Goal: Task Accomplishment & Management: Manage account settings

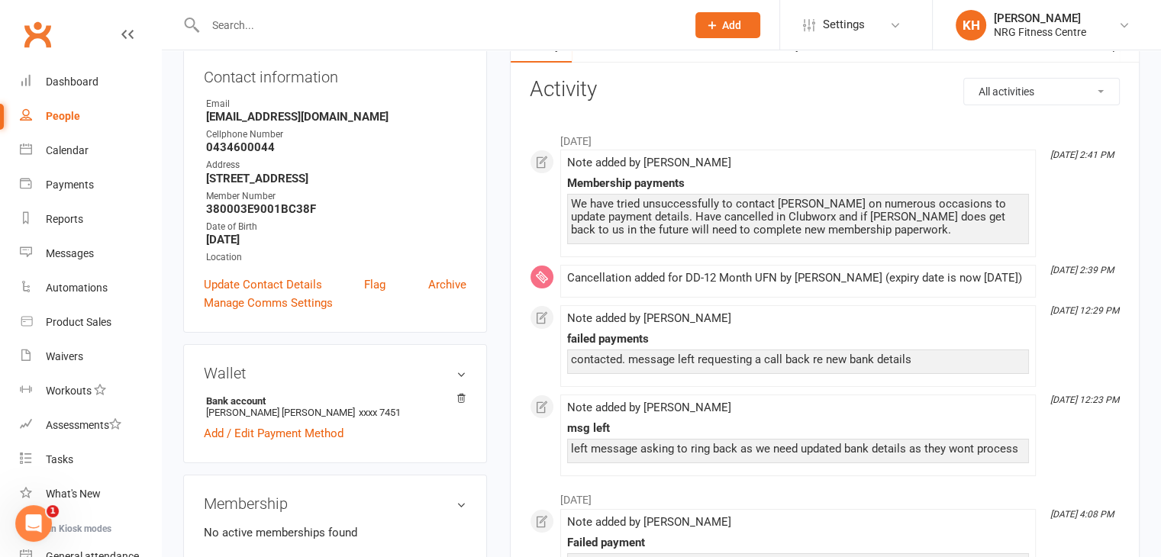
scroll to position [163, 0]
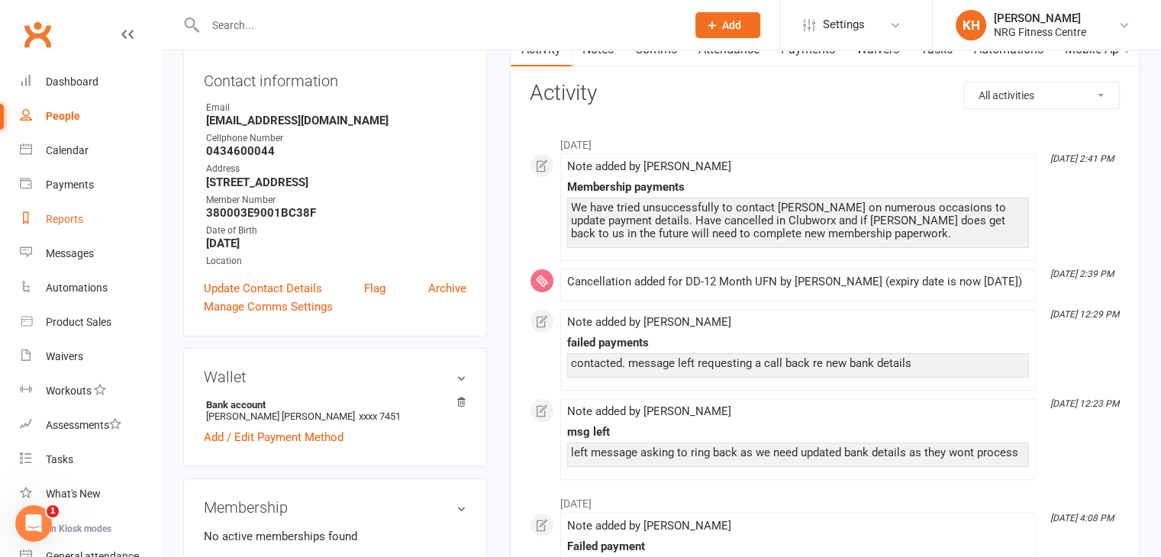
click at [49, 224] on div "Reports" at bounding box center [64, 219] width 37 height 12
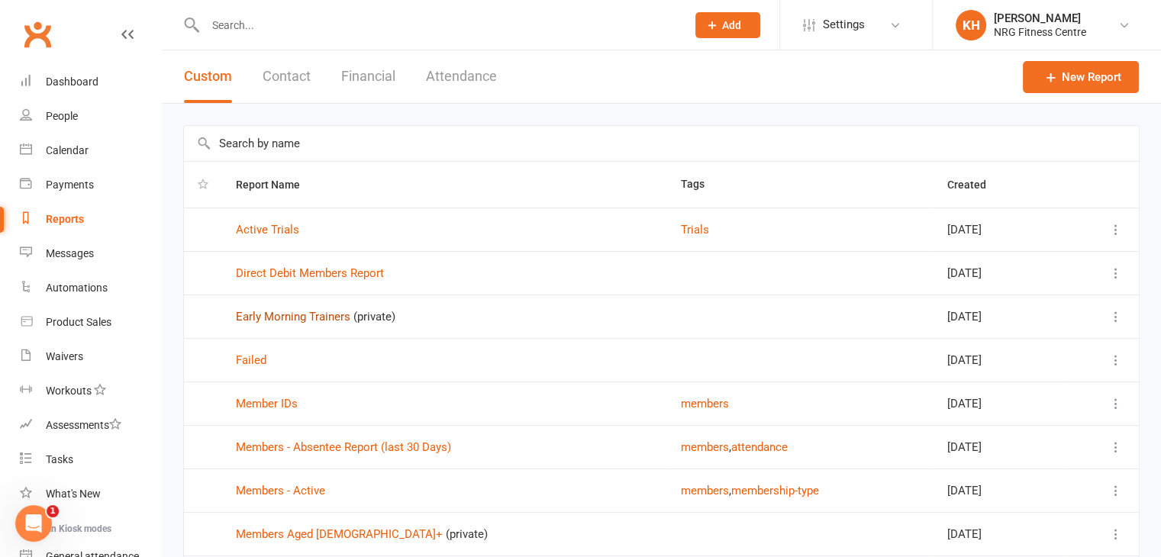
click at [334, 316] on link "Early Morning Trainers" at bounding box center [293, 317] width 114 height 14
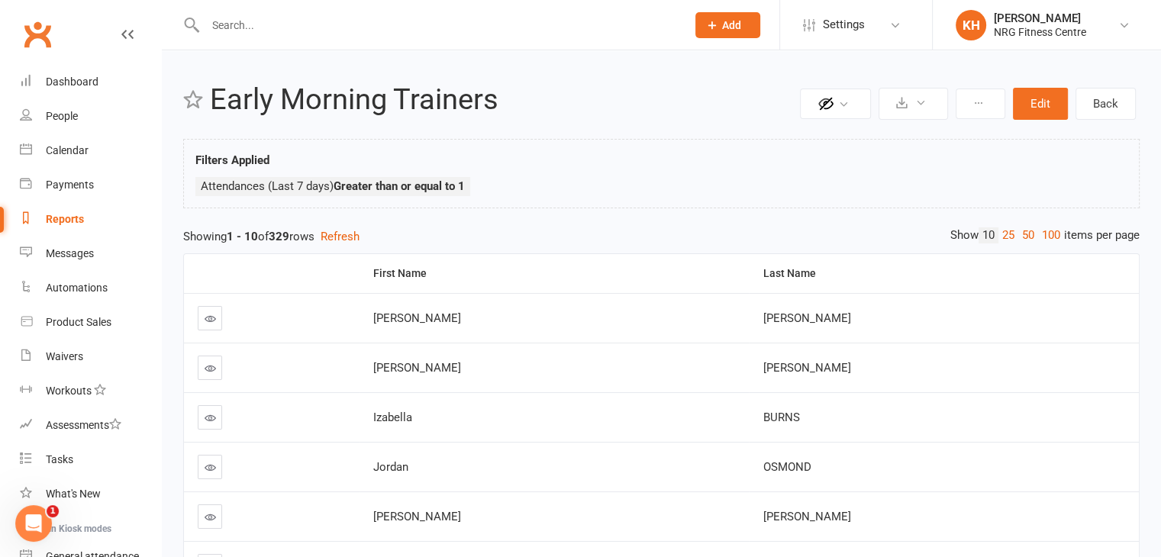
click at [56, 224] on div "Reports" at bounding box center [65, 219] width 38 height 12
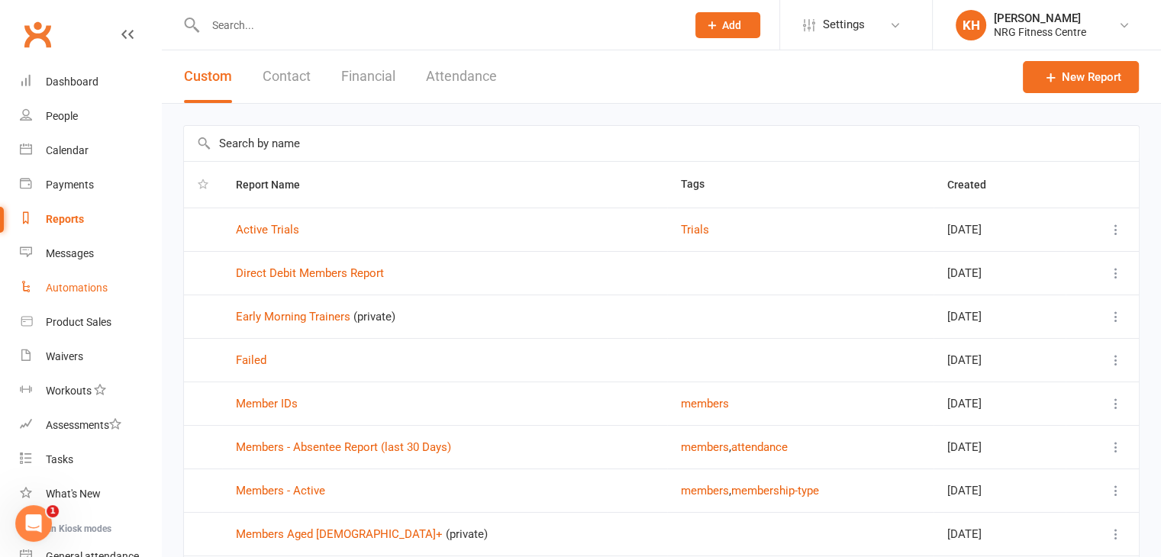
click at [75, 288] on div "Automations" at bounding box center [77, 288] width 62 height 12
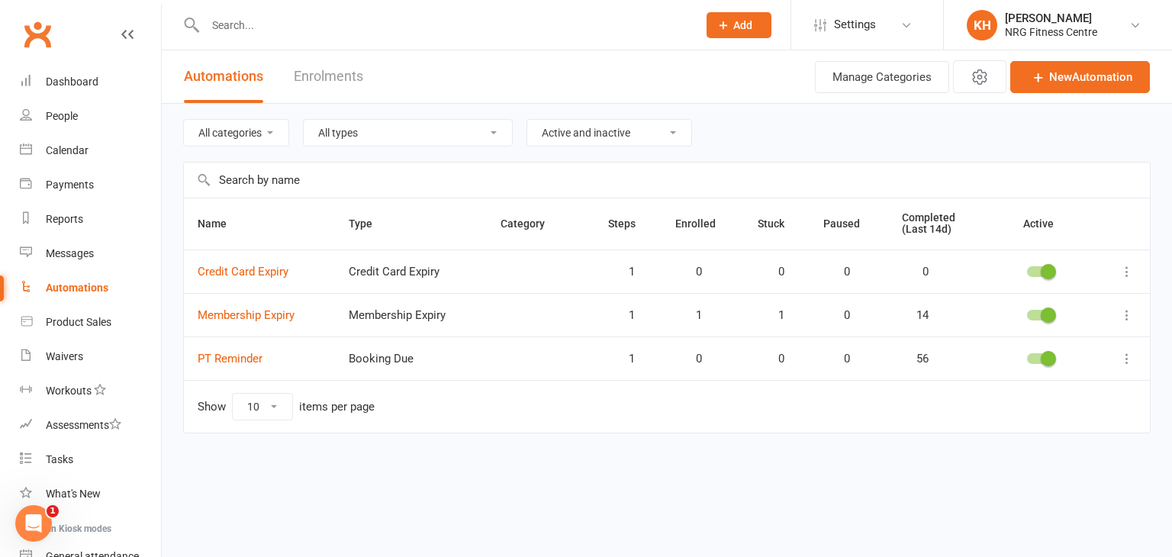
click at [1126, 318] on icon at bounding box center [1127, 315] width 15 height 15
click at [1009, 345] on link "Edit" at bounding box center [1060, 344] width 151 height 31
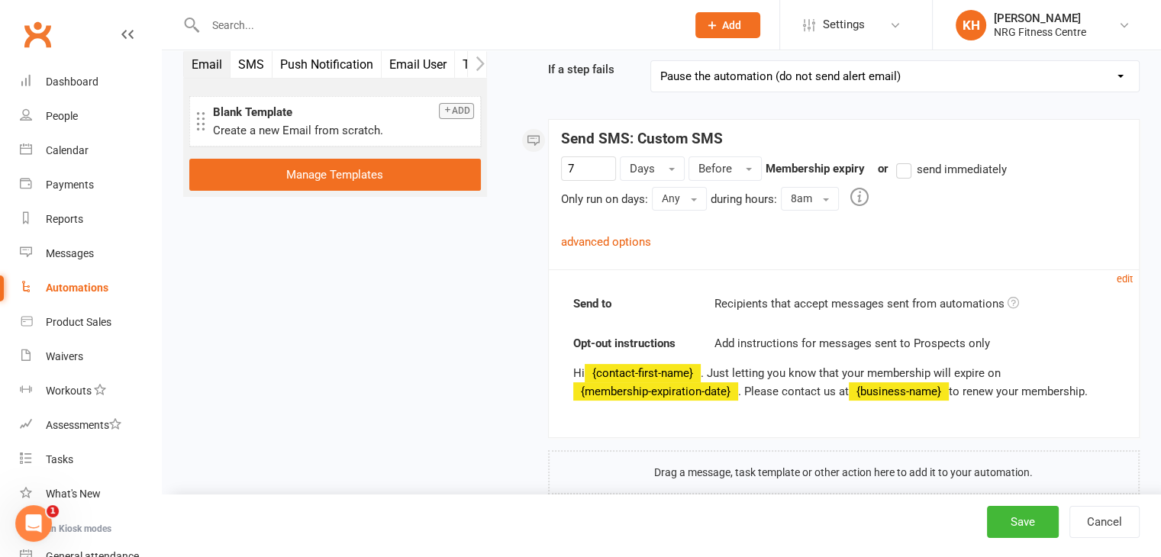
scroll to position [166, 0]
click at [592, 240] on link "advanced options" at bounding box center [606, 241] width 90 height 14
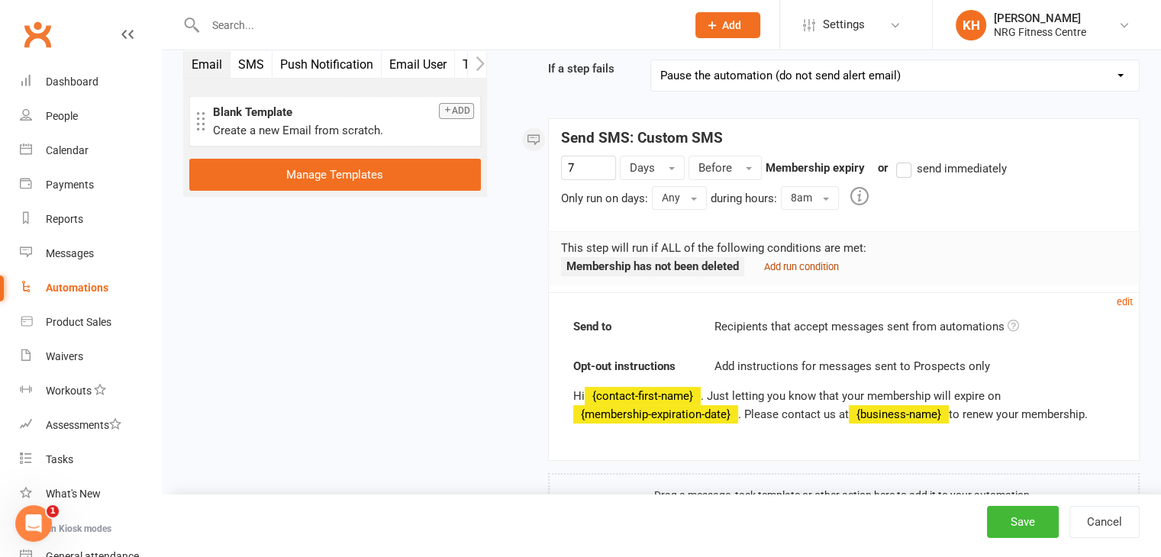
click at [809, 268] on small "Add run condition" at bounding box center [801, 266] width 75 height 11
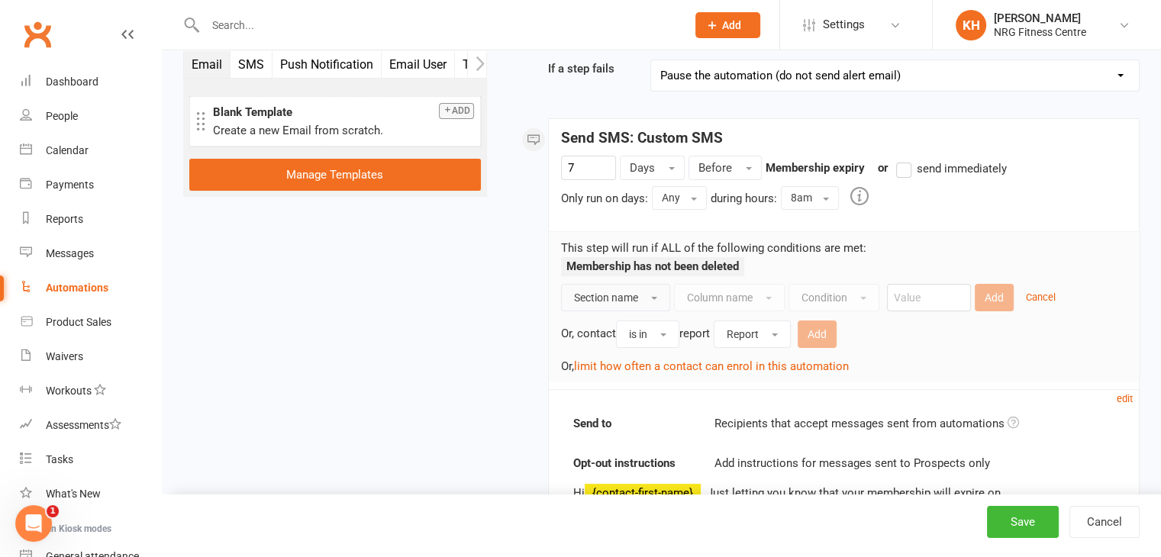
click at [650, 295] on button "Section name" at bounding box center [615, 297] width 109 height 27
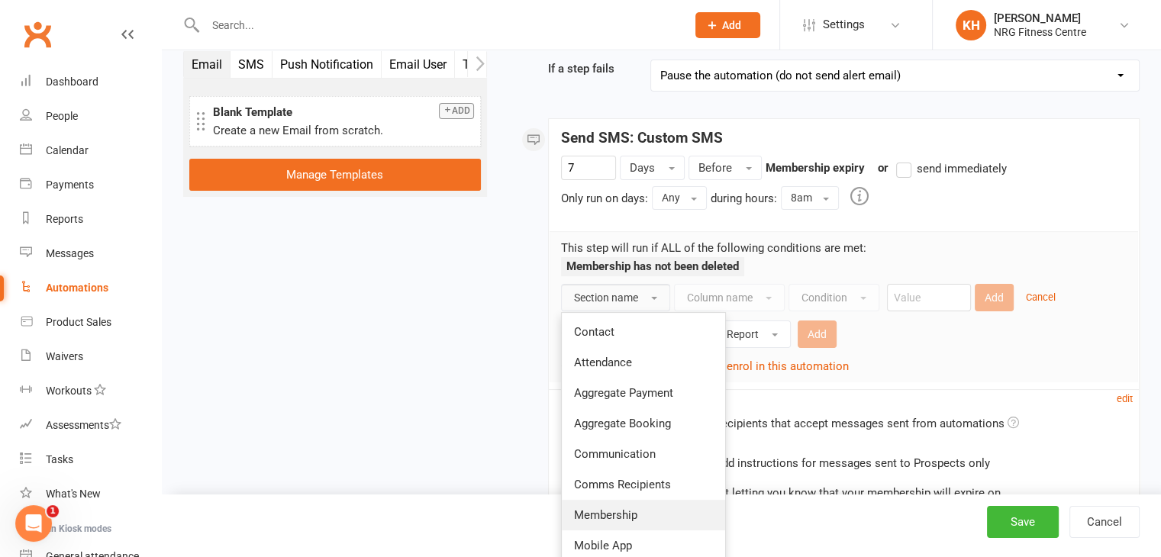
click at [637, 511] on link "Membership" at bounding box center [643, 515] width 163 height 31
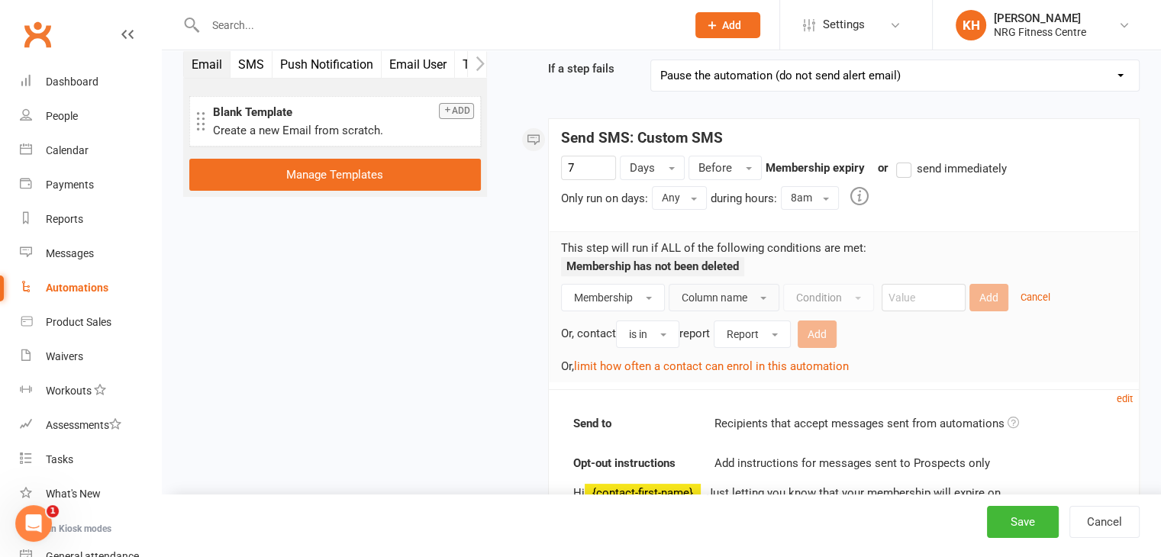
click at [763, 291] on button "Column name" at bounding box center [724, 297] width 111 height 27
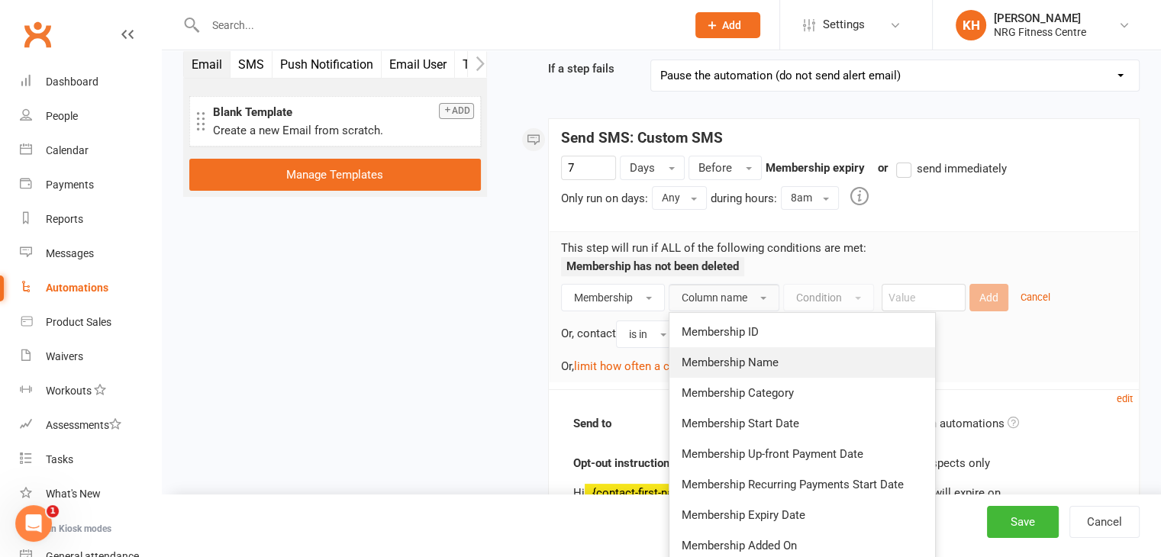
click at [753, 358] on span "Membership Name" at bounding box center [730, 363] width 97 height 14
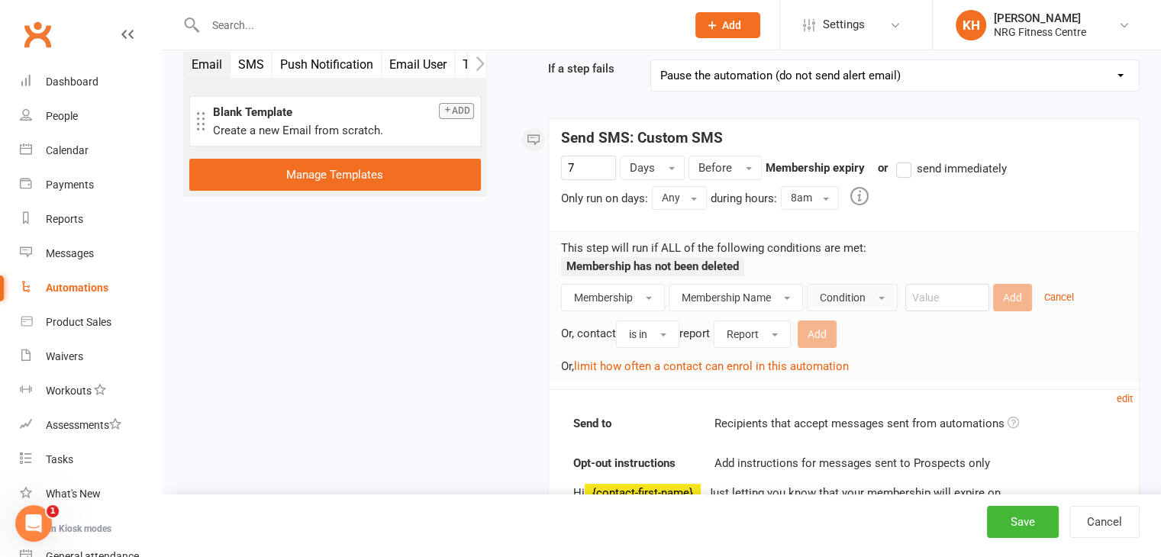
click at [879, 303] on button "Condition" at bounding box center [852, 297] width 91 height 27
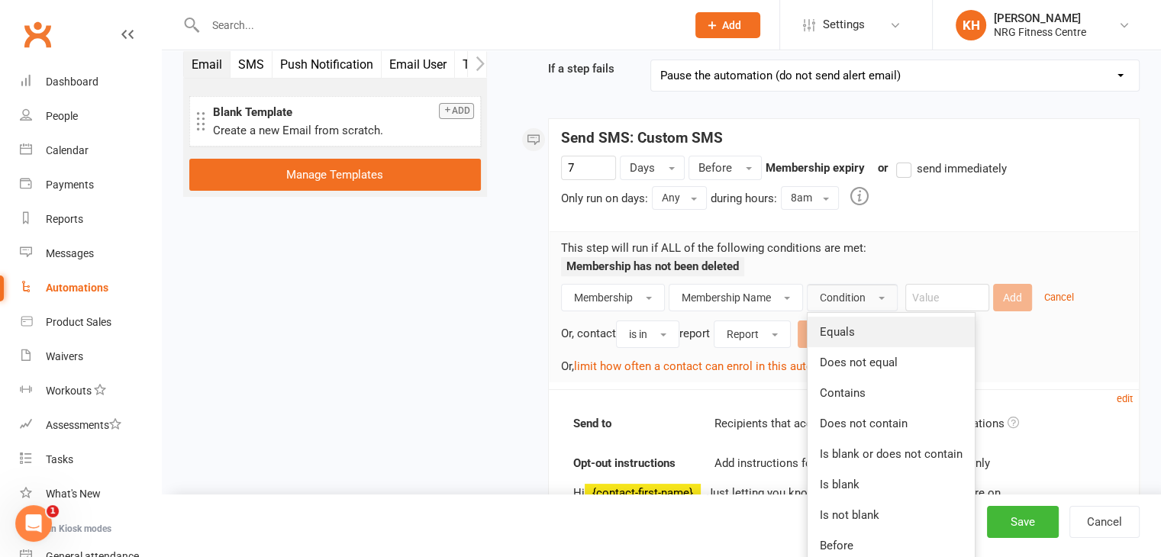
click at [847, 331] on span "Equals" at bounding box center [837, 332] width 35 height 14
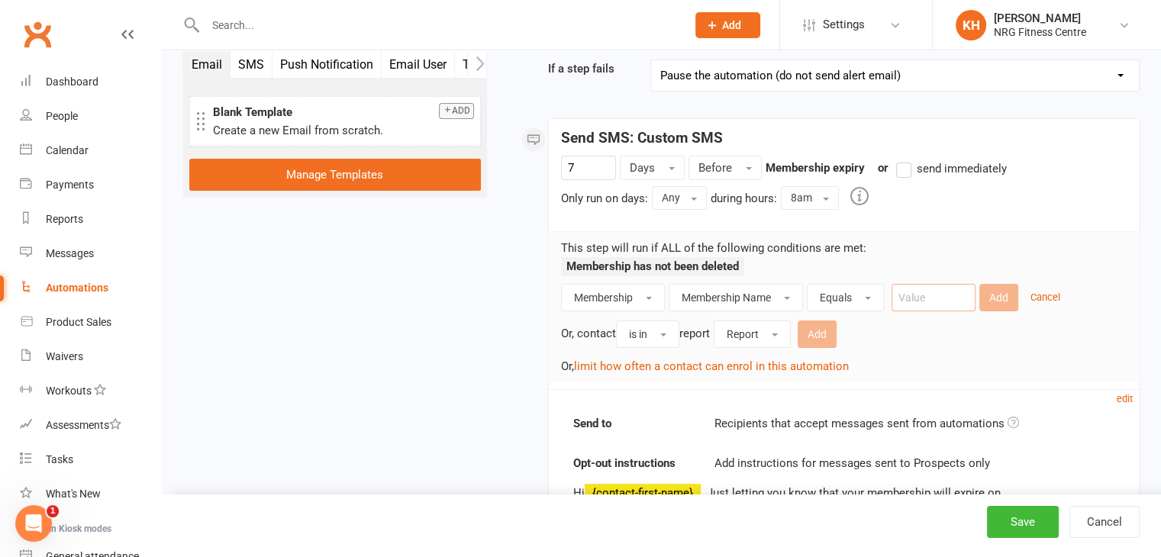
click at [951, 301] on input "text" at bounding box center [933, 297] width 84 height 27
type input "1 Week Trial"
click at [867, 298] on span "button" at bounding box center [868, 298] width 6 height 3
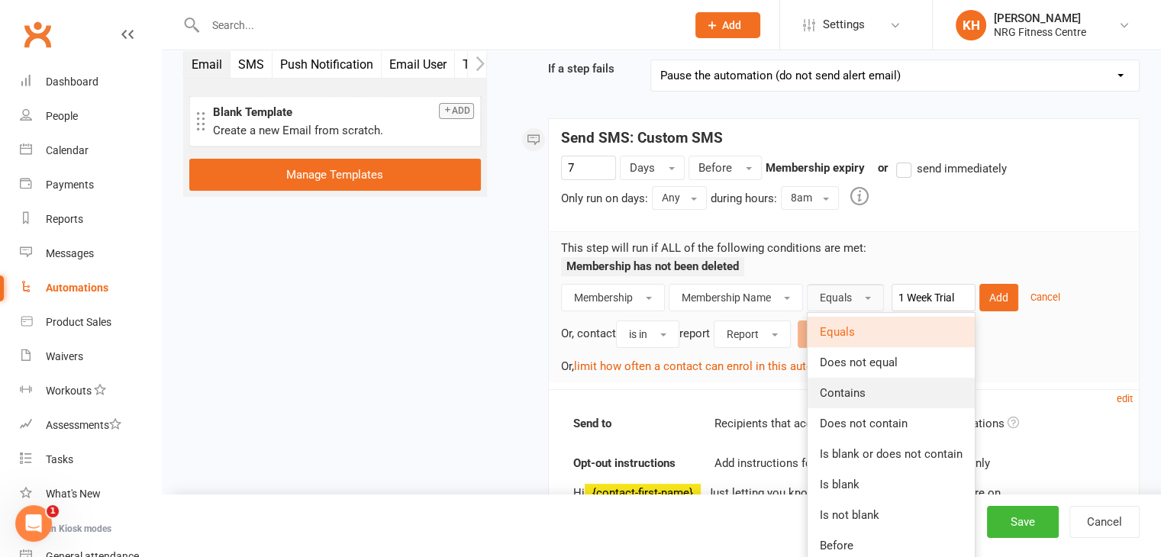
click at [856, 392] on span "Contains" at bounding box center [843, 393] width 46 height 14
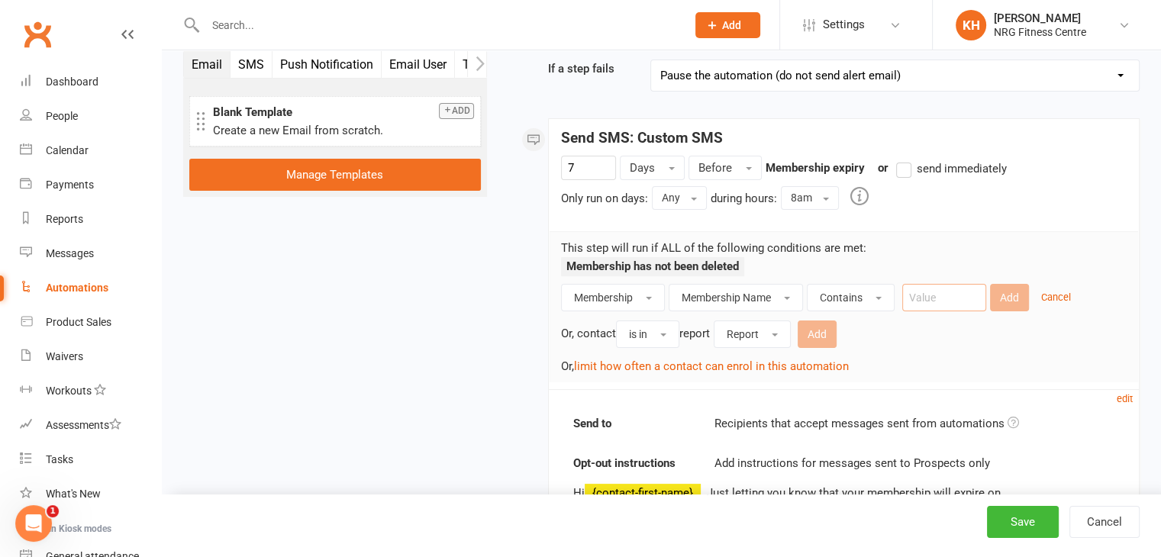
click at [937, 301] on input "text" at bounding box center [944, 297] width 84 height 27
type input "1 Week"
click at [1019, 298] on button "Add" at bounding box center [1009, 297] width 39 height 27
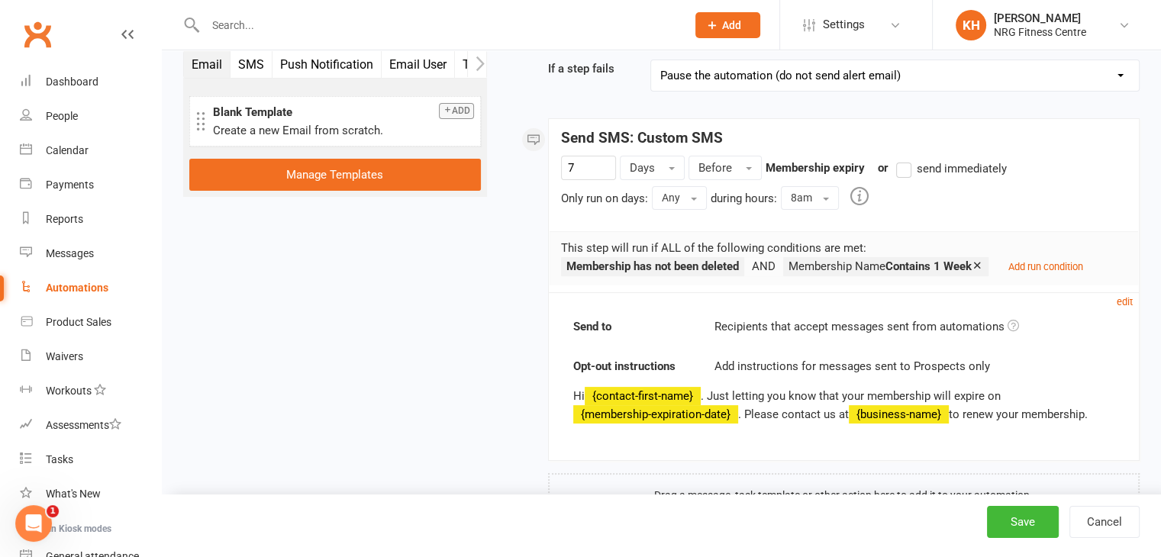
click at [983, 263] on icon at bounding box center [977, 264] width 11 height 11
click at [833, 269] on small "Add run condition" at bounding box center [801, 266] width 75 height 11
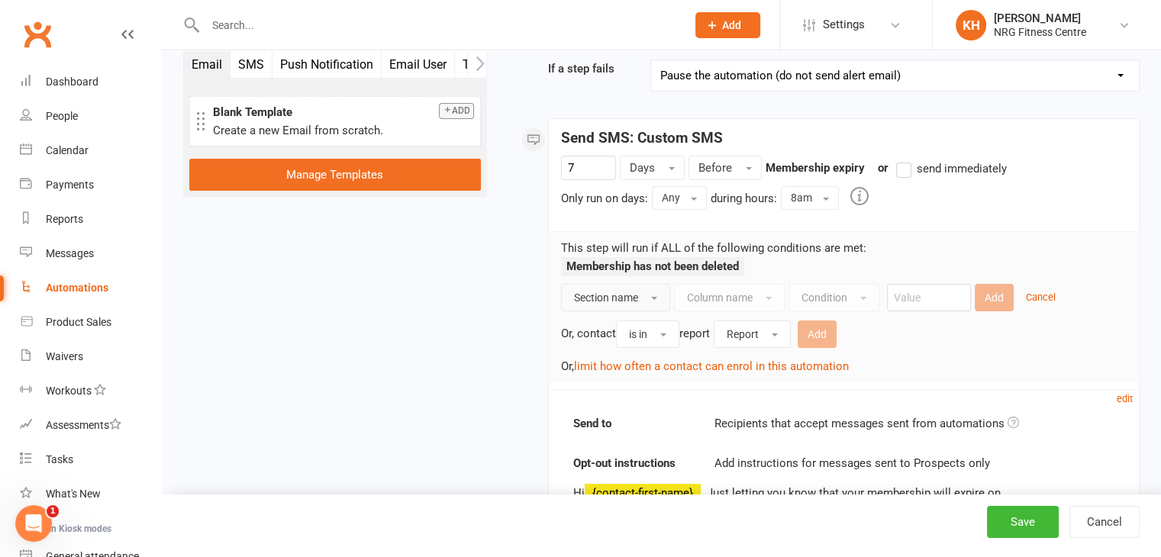
click at [638, 298] on span "Section name" at bounding box center [606, 298] width 64 height 12
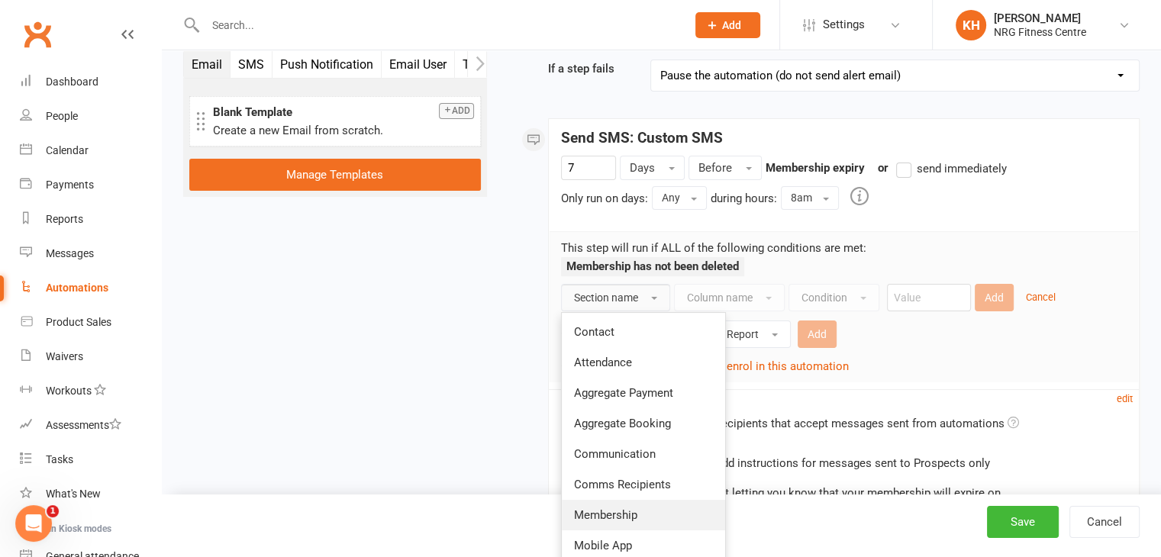
click at [627, 515] on span "Membership" at bounding box center [605, 515] width 63 height 14
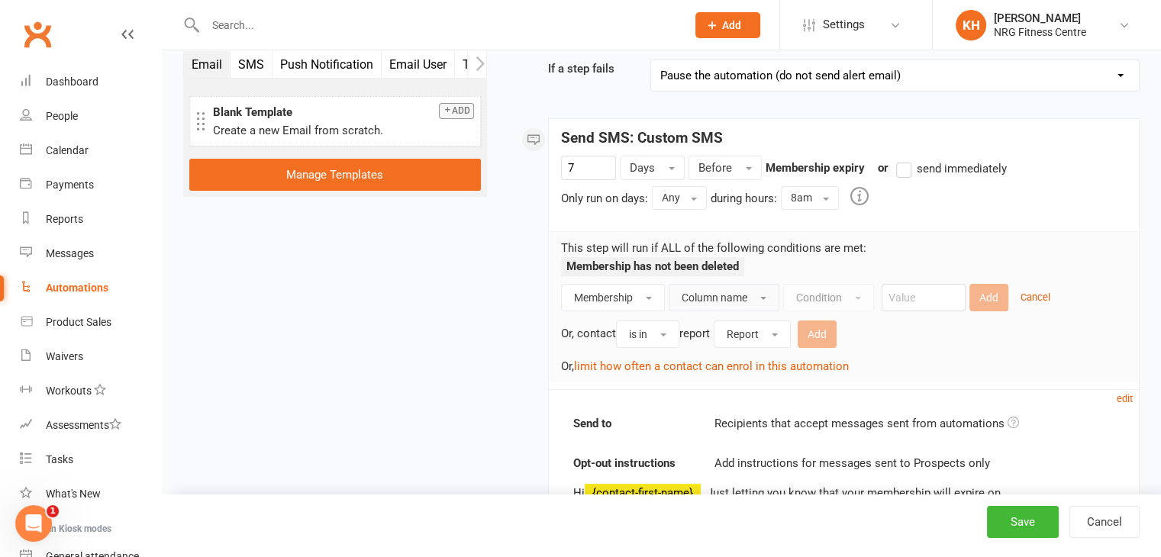
click at [765, 293] on button "Column name" at bounding box center [724, 297] width 111 height 27
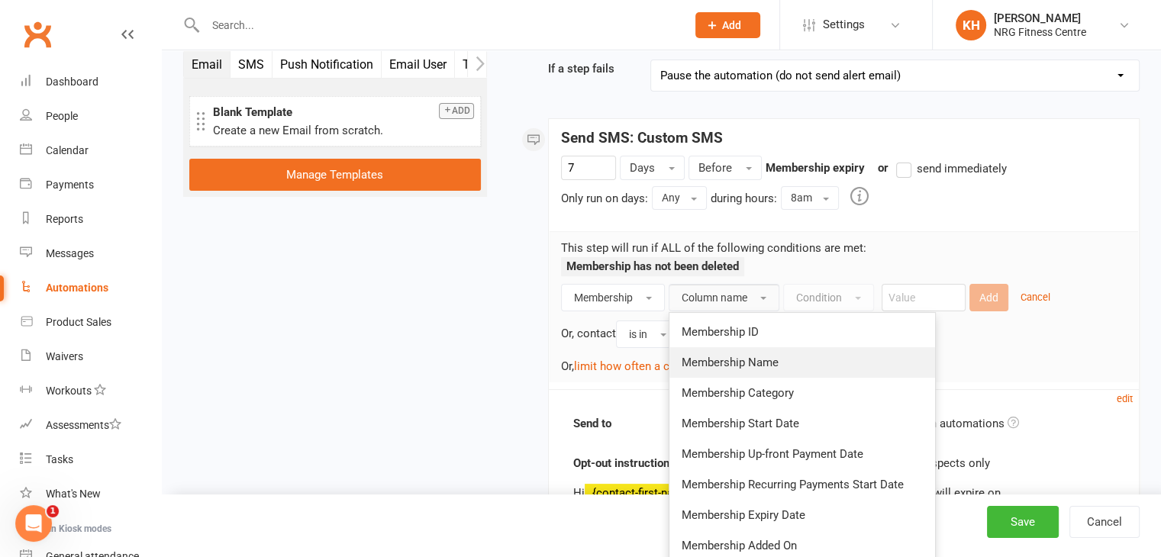
click at [763, 364] on span "Membership Name" at bounding box center [730, 363] width 97 height 14
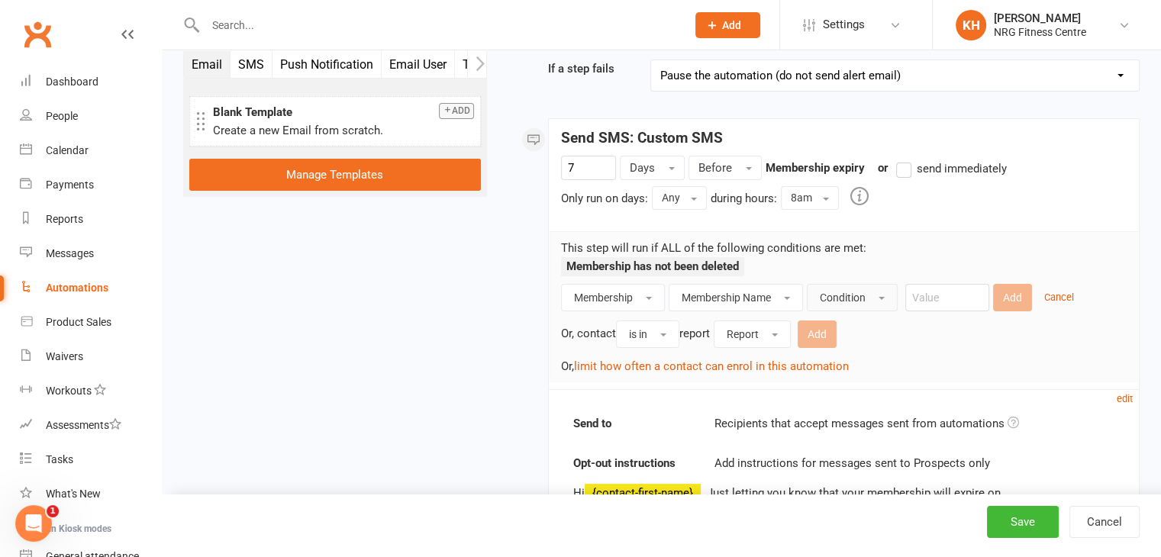
click at [881, 298] on span "button" at bounding box center [881, 298] width 6 height 3
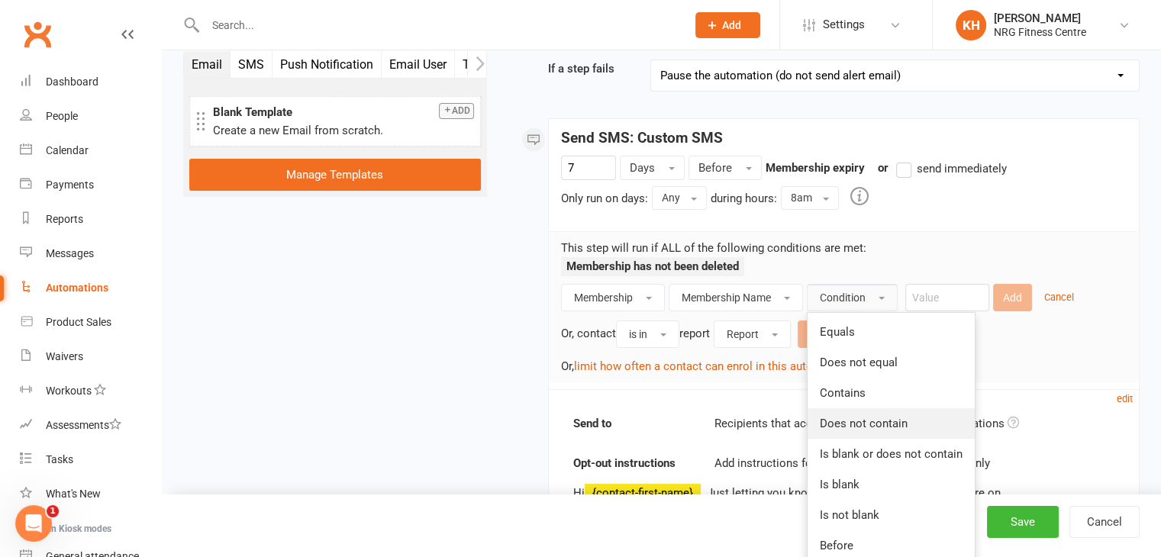
click at [870, 432] on link "Does not contain" at bounding box center [890, 423] width 167 height 31
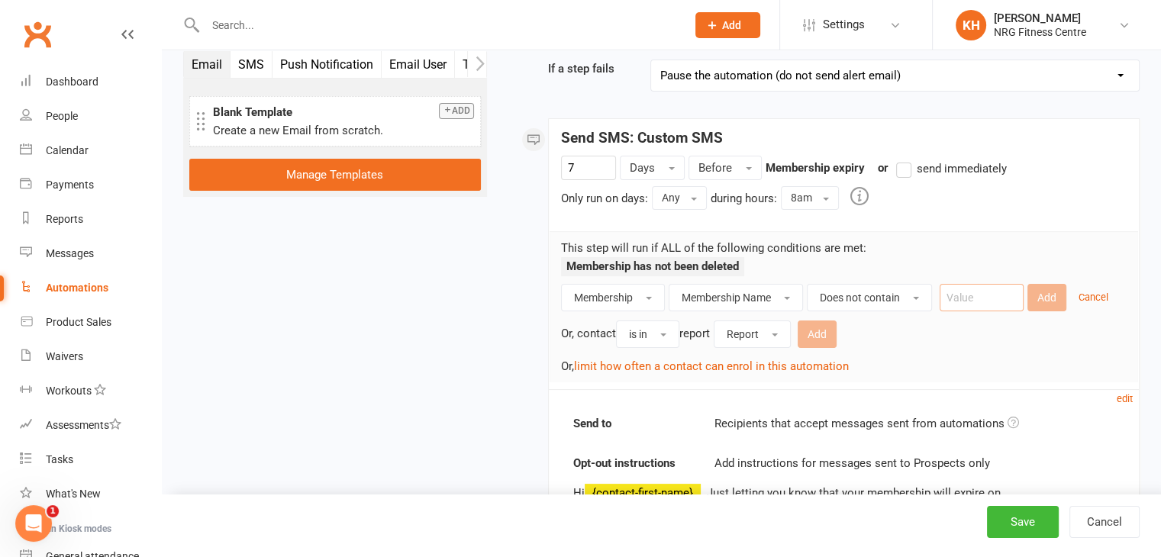
click at [959, 300] on input "text" at bounding box center [981, 297] width 84 height 27
type input "1 Week"
click at [1054, 292] on button "Add" at bounding box center [1046, 297] width 39 height 27
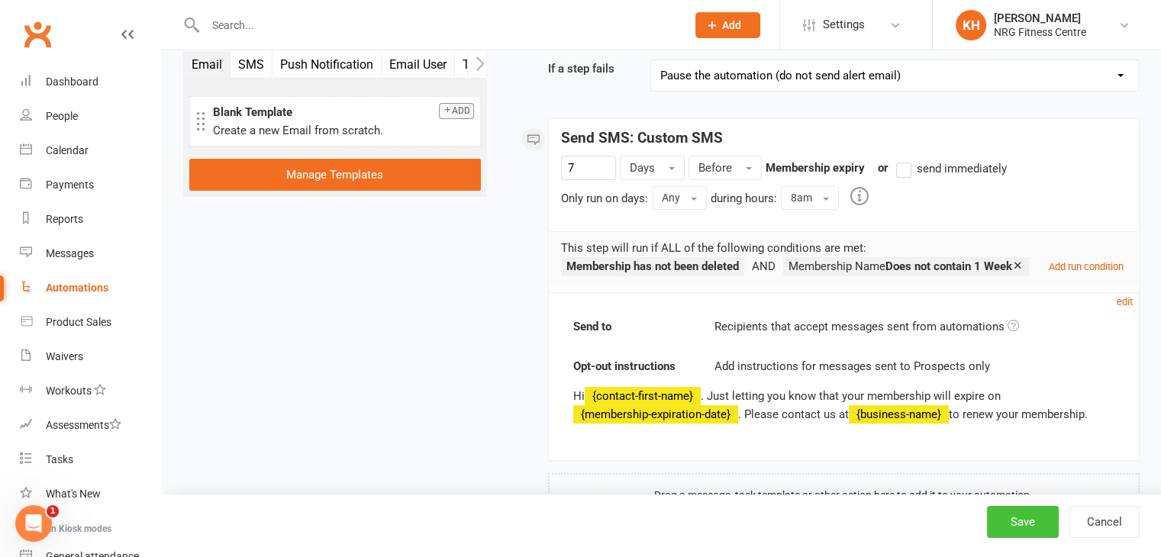
click at [1046, 521] on button "Save" at bounding box center [1023, 522] width 72 height 32
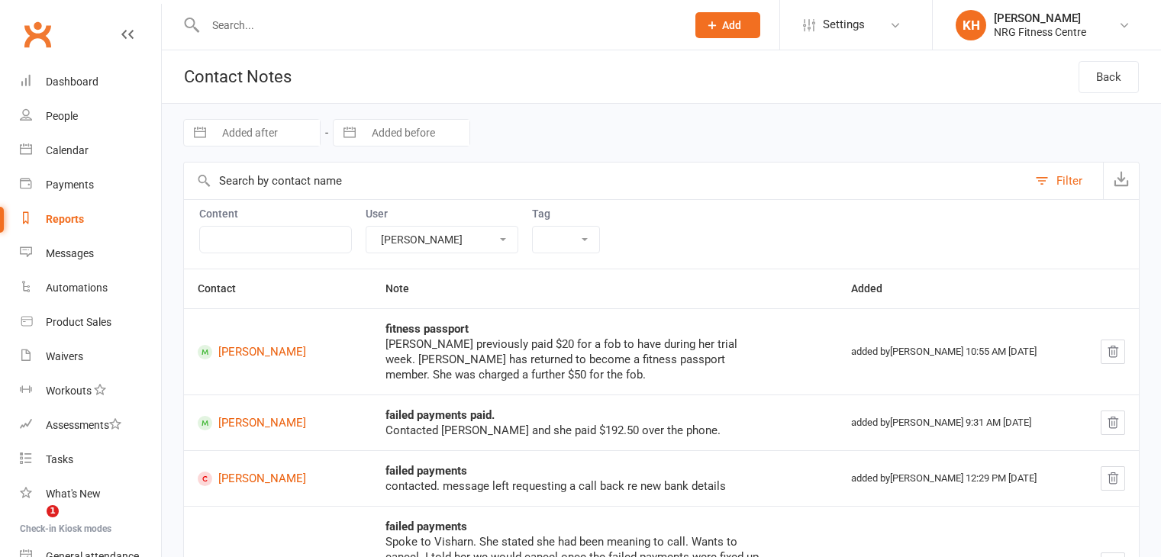
select select "52283"
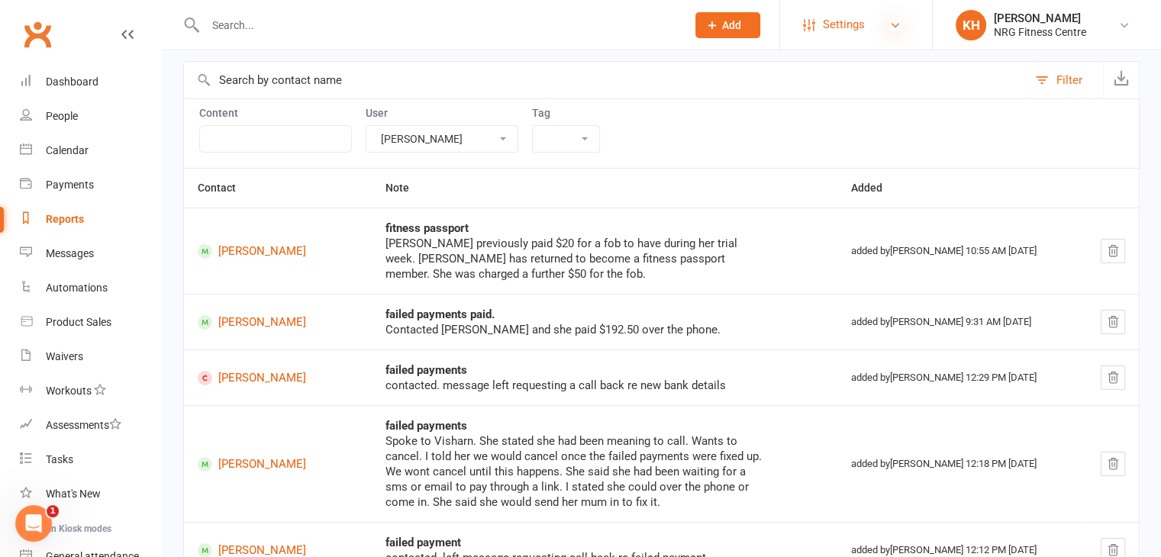
click at [895, 22] on icon at bounding box center [895, 25] width 12 height 12
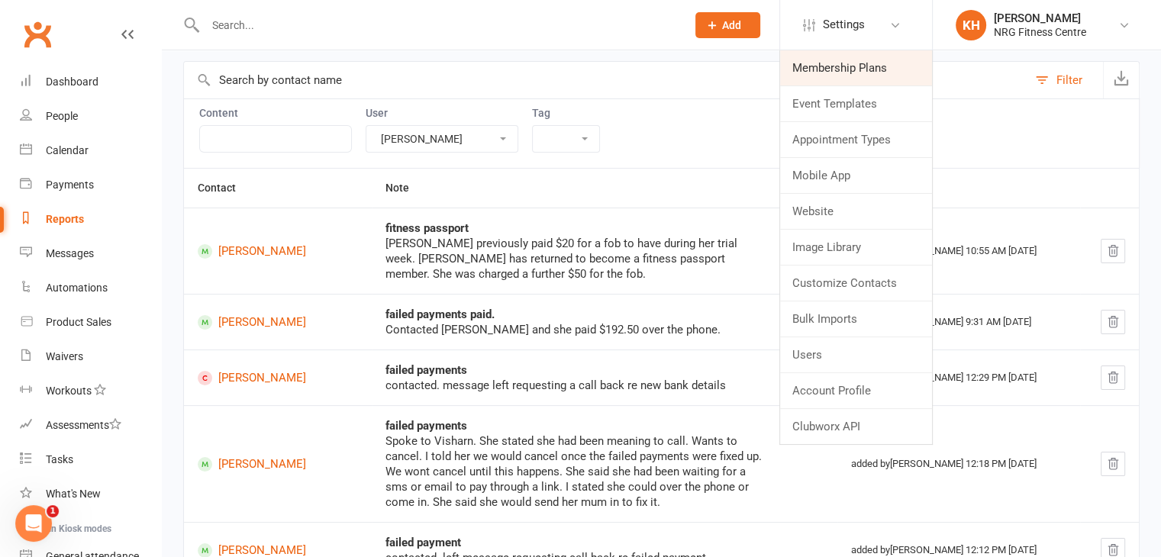
click at [860, 69] on link "Membership Plans" at bounding box center [856, 67] width 152 height 35
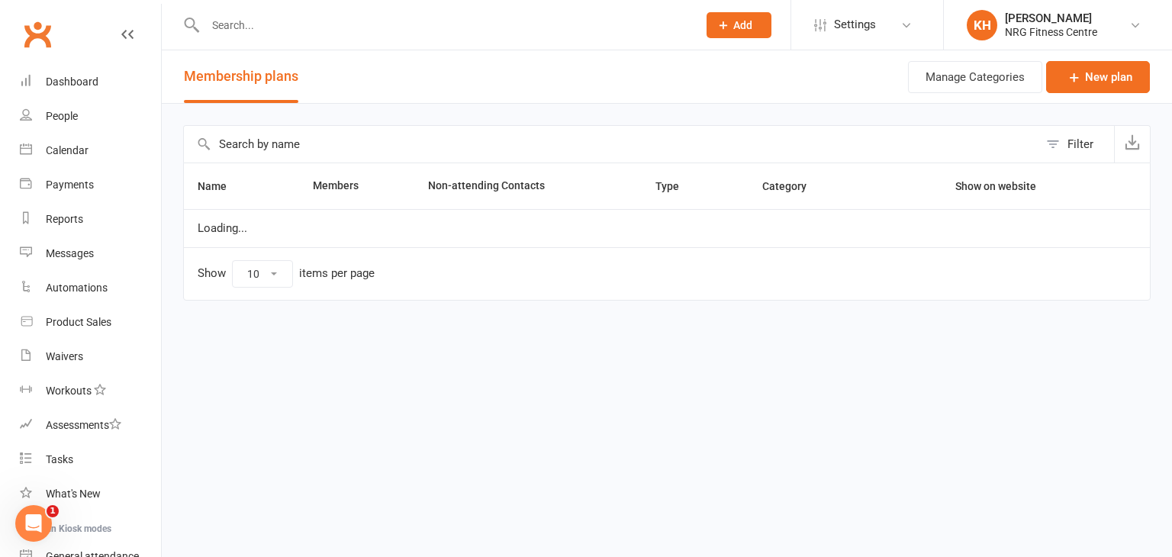
select select "50"
